Goal: Find specific page/section: Find specific page/section

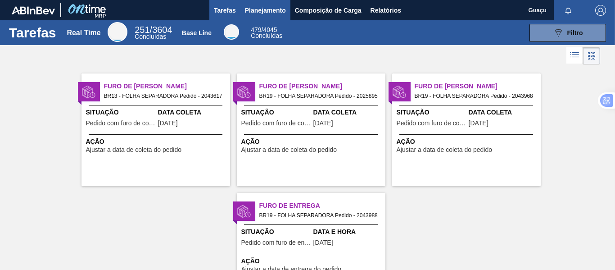
click at [272, 9] on span "Planejamento" at bounding box center [265, 10] width 41 height 11
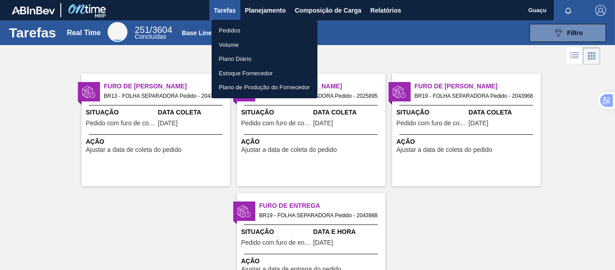
click at [235, 29] on li "Pedidos" at bounding box center [265, 30] width 106 height 14
